Goal: Find specific page/section: Find specific page/section

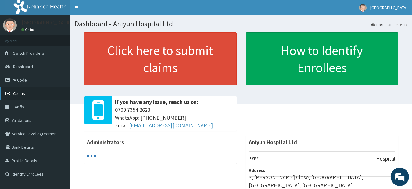
click at [24, 89] on link "Claims" at bounding box center [35, 93] width 70 height 13
click at [25, 82] on link "PA Code" at bounding box center [35, 79] width 70 height 13
click at [23, 81] on link "PA Code" at bounding box center [35, 79] width 70 height 13
click at [16, 93] on span "Claims" at bounding box center [19, 93] width 12 height 5
